Goal: Task Accomplishment & Management: Use online tool/utility

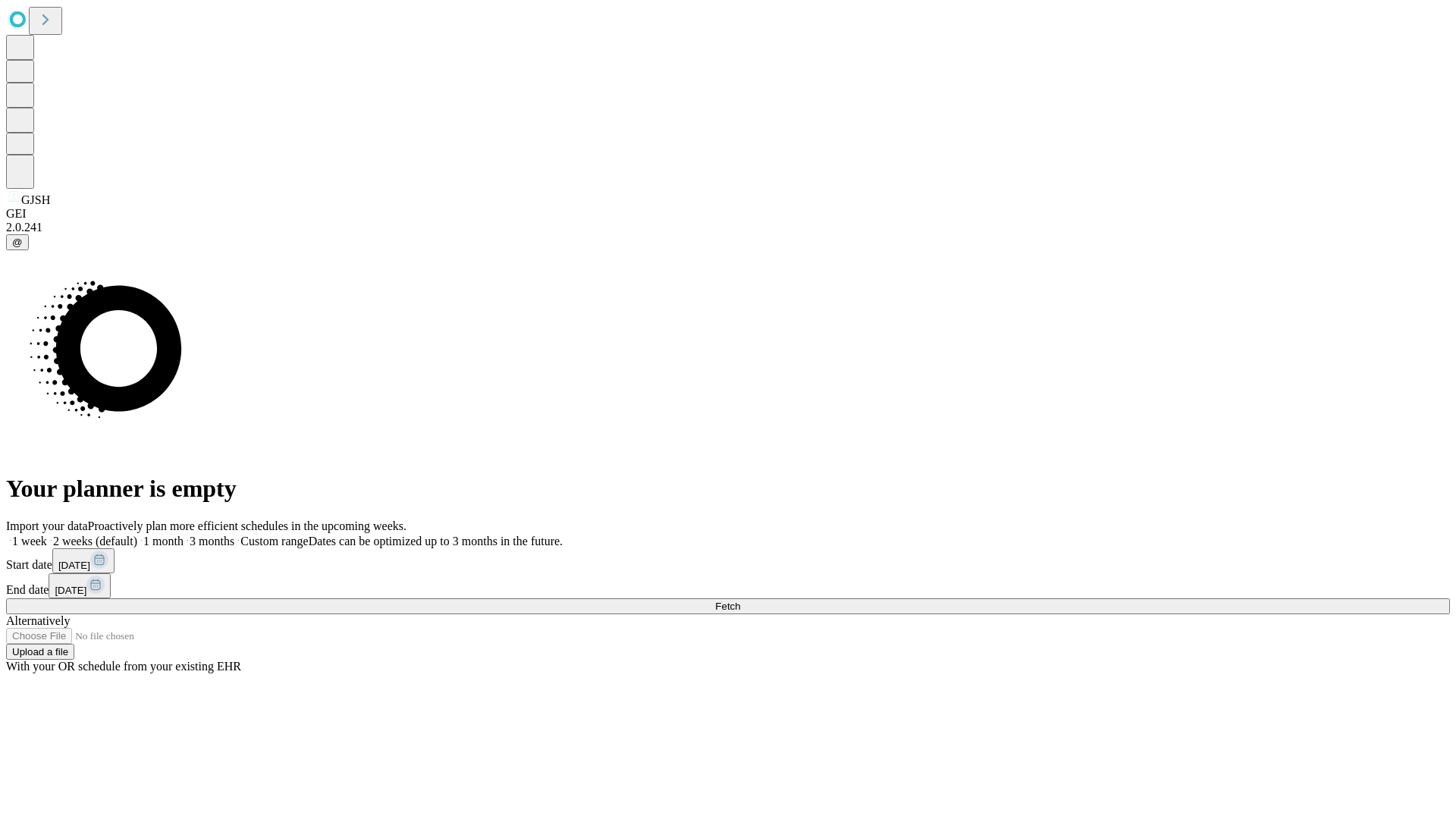
click at [741, 600] on span "Fetch" at bounding box center [728, 605] width 25 height 12
